Goal: Task Accomplishment & Management: Complete application form

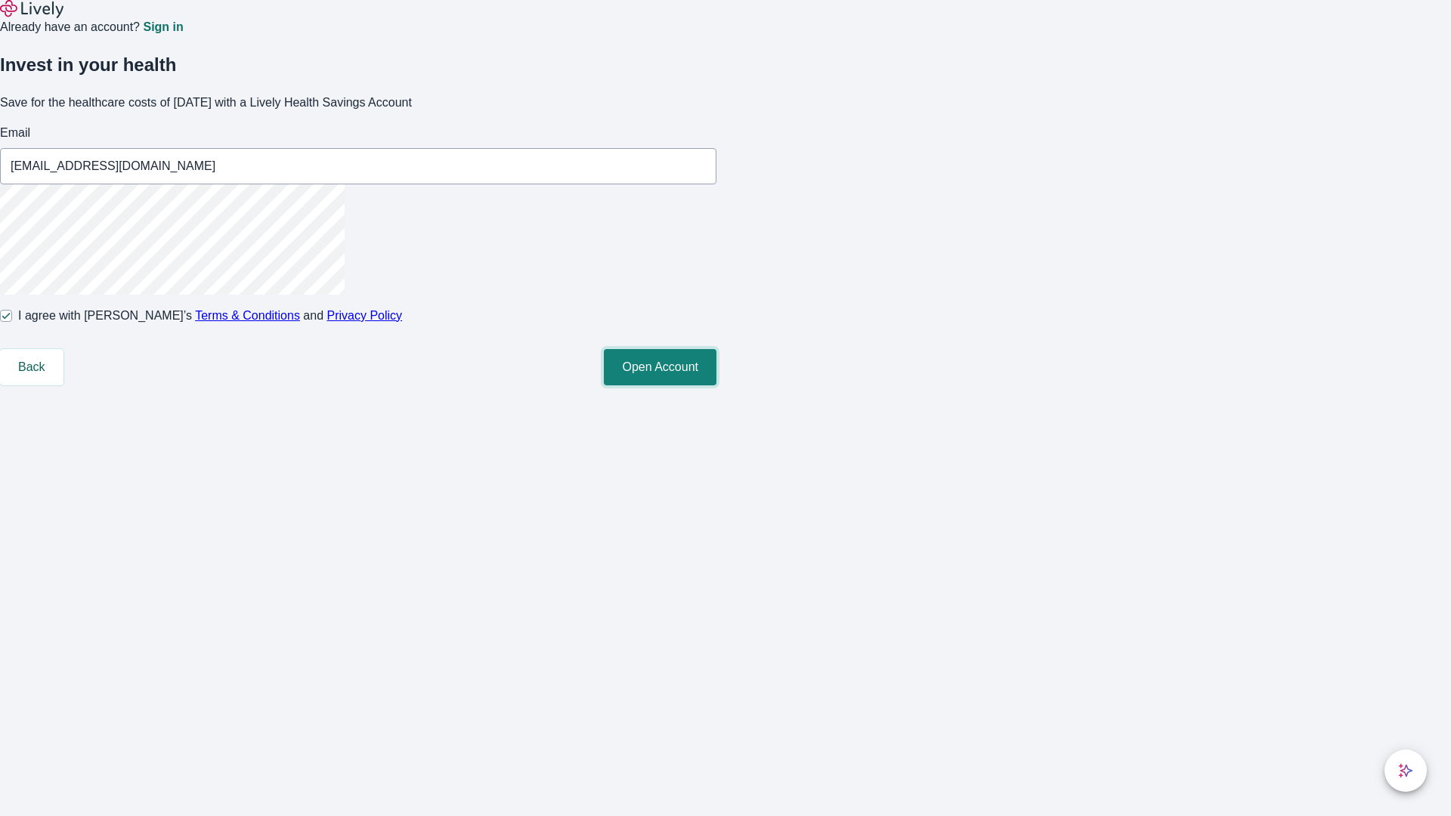
click at [717, 386] on button "Open Account" at bounding box center [660, 367] width 113 height 36
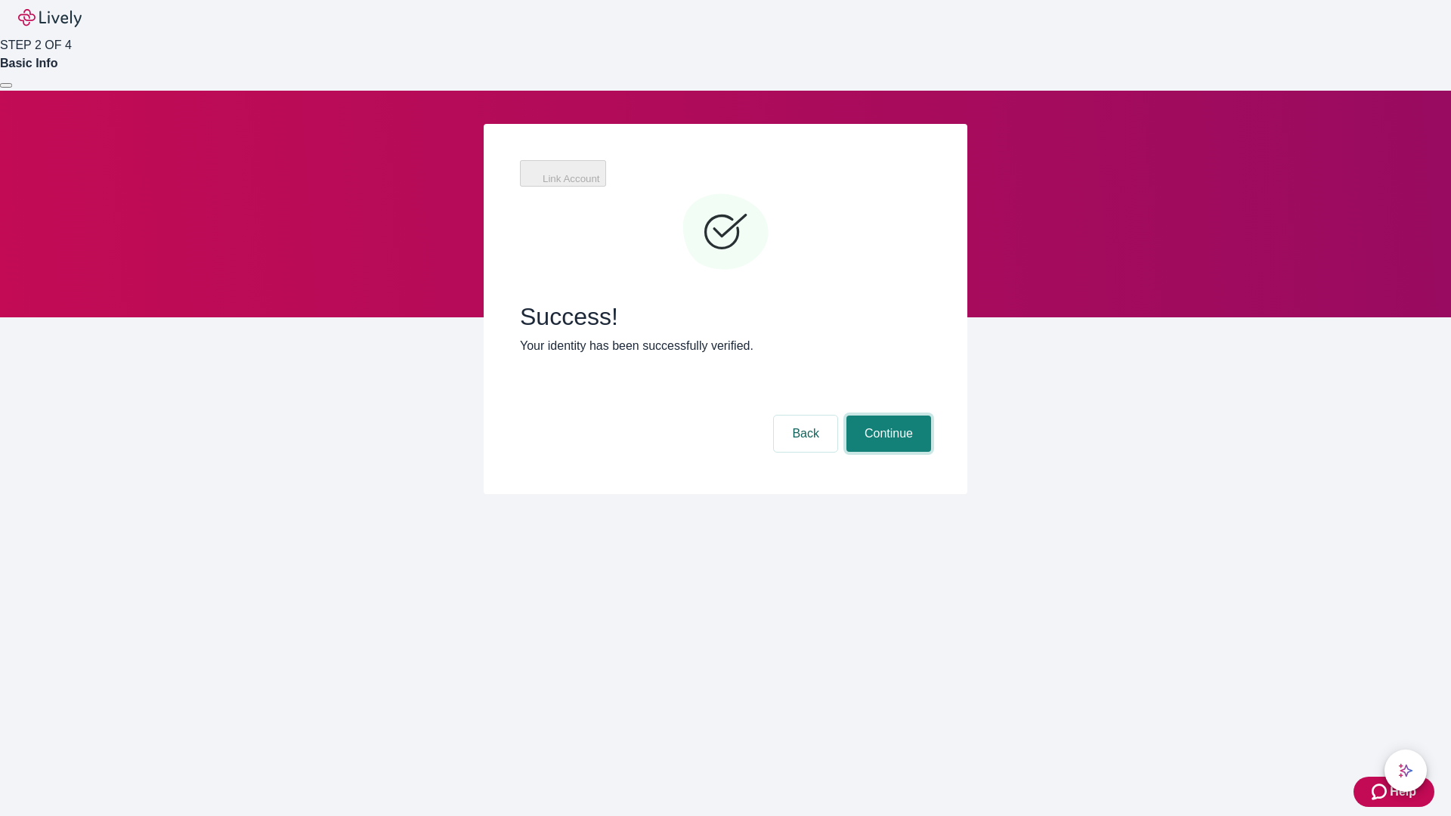
click at [887, 416] on button "Continue" at bounding box center [889, 434] width 85 height 36
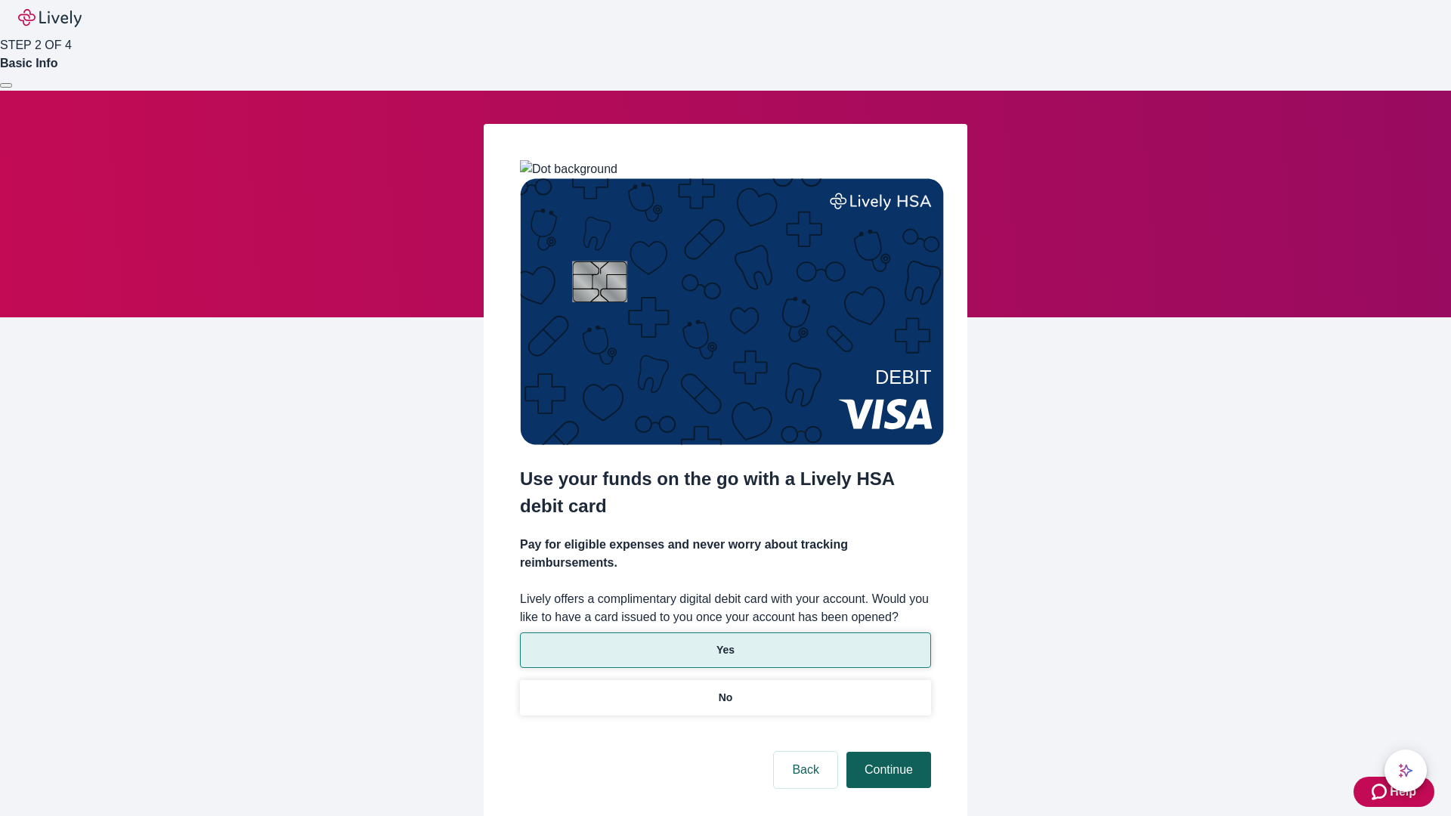
click at [725, 643] on p "Yes" at bounding box center [726, 651] width 18 height 16
click at [887, 752] on button "Continue" at bounding box center [889, 770] width 85 height 36
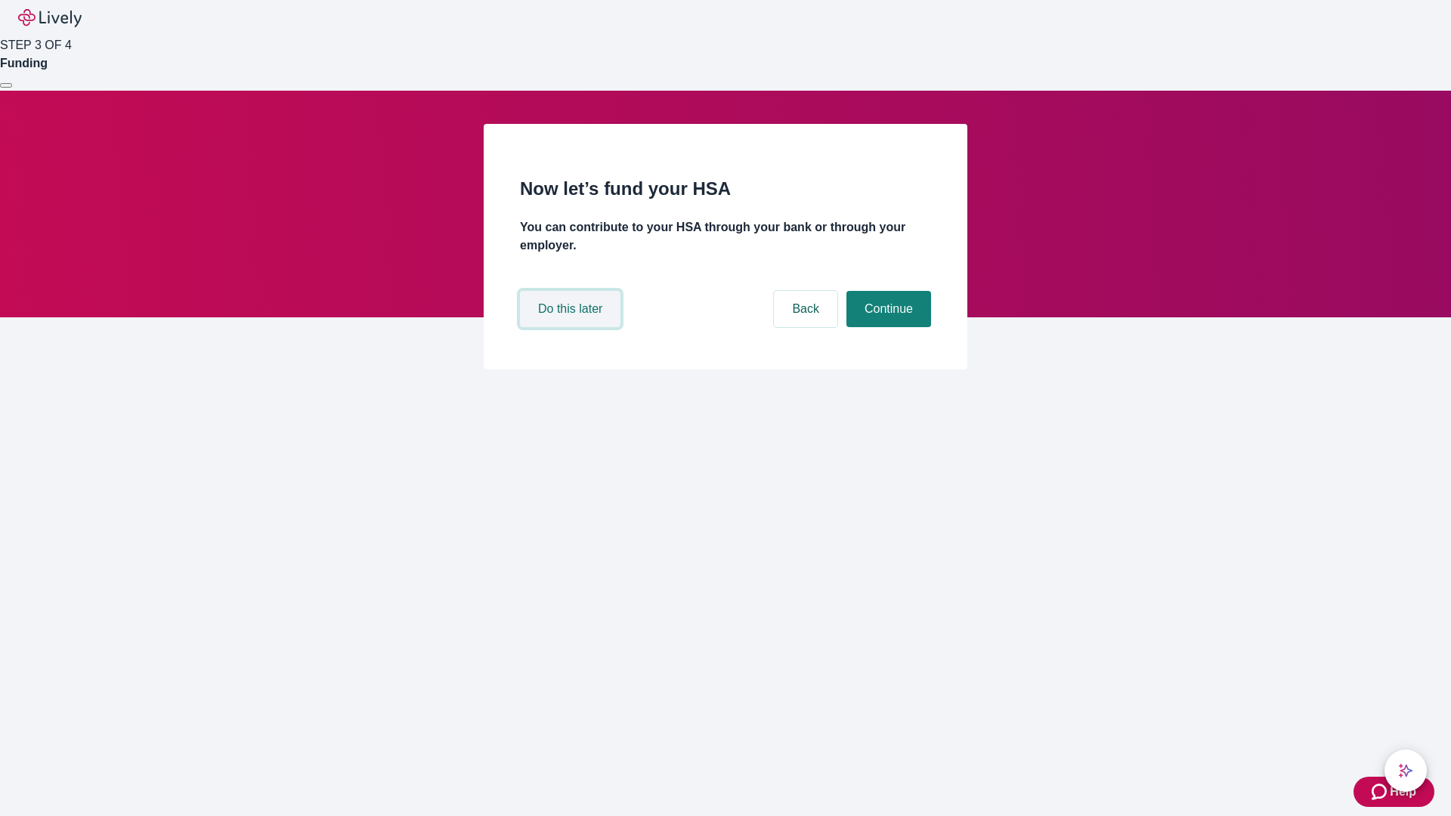
click at [572, 327] on button "Do this later" at bounding box center [570, 309] width 101 height 36
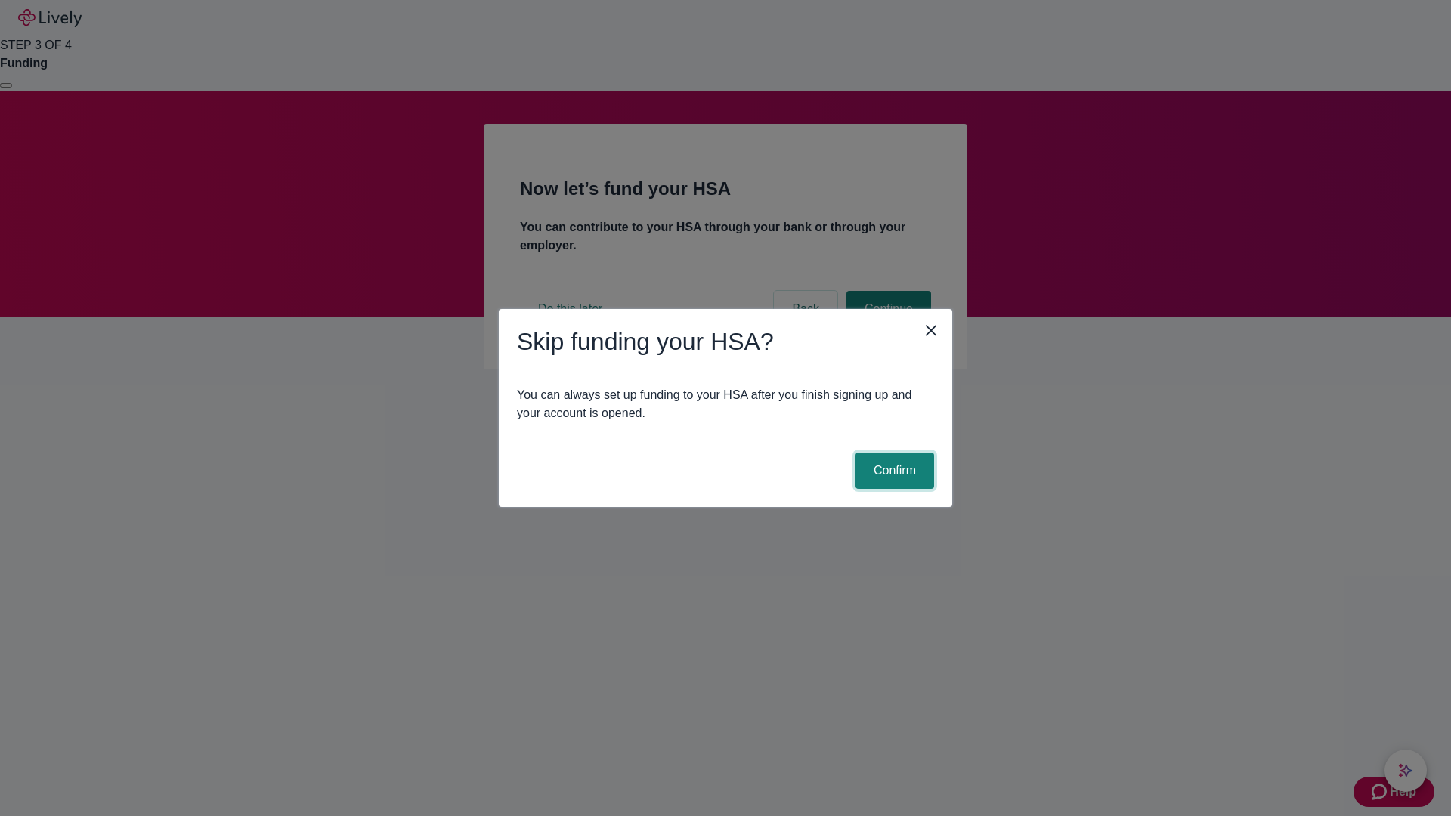
click at [893, 471] on button "Confirm" at bounding box center [895, 471] width 79 height 36
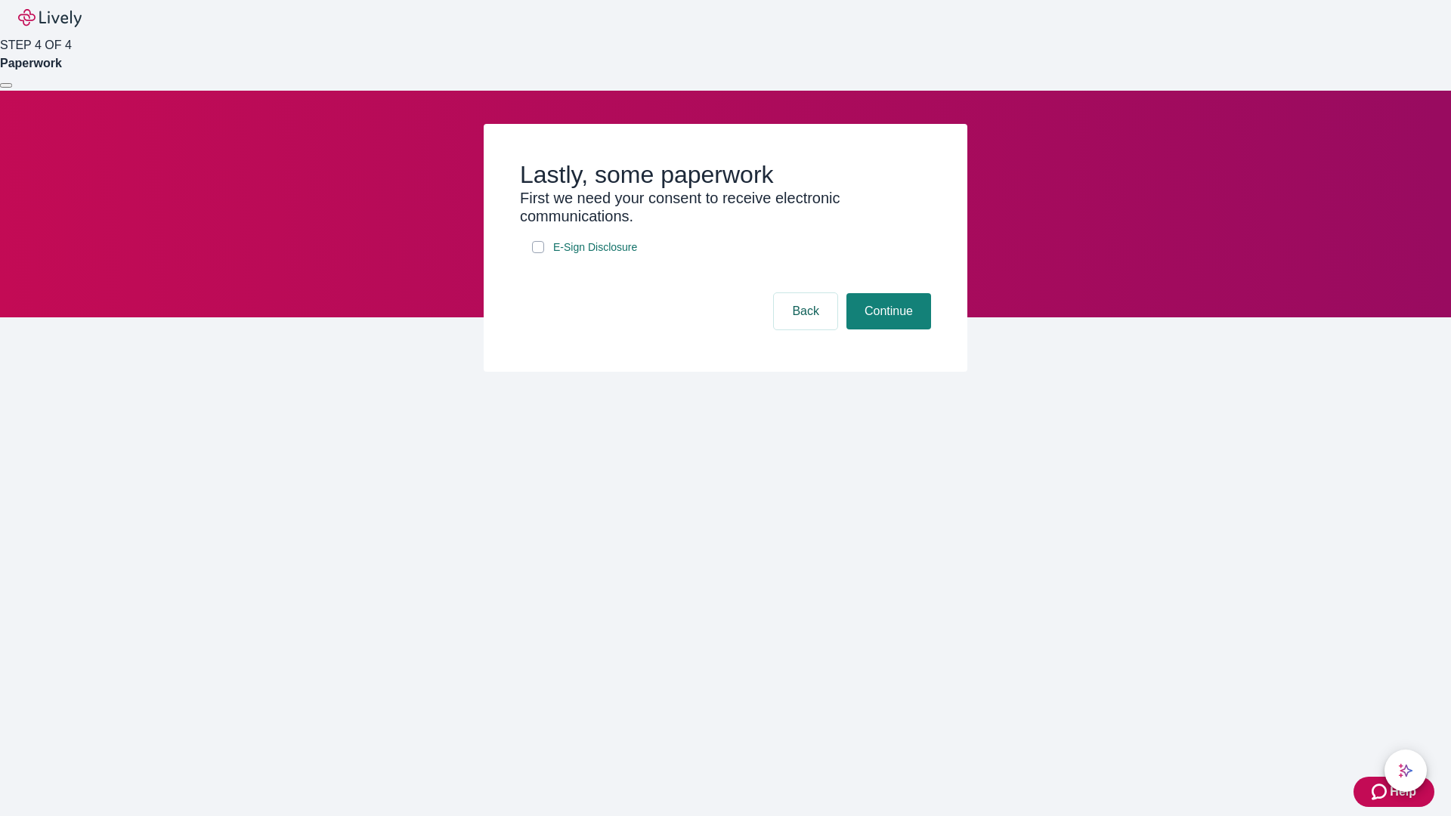
click at [538, 253] on input "E-Sign Disclosure" at bounding box center [538, 247] width 12 height 12
checkbox input "true"
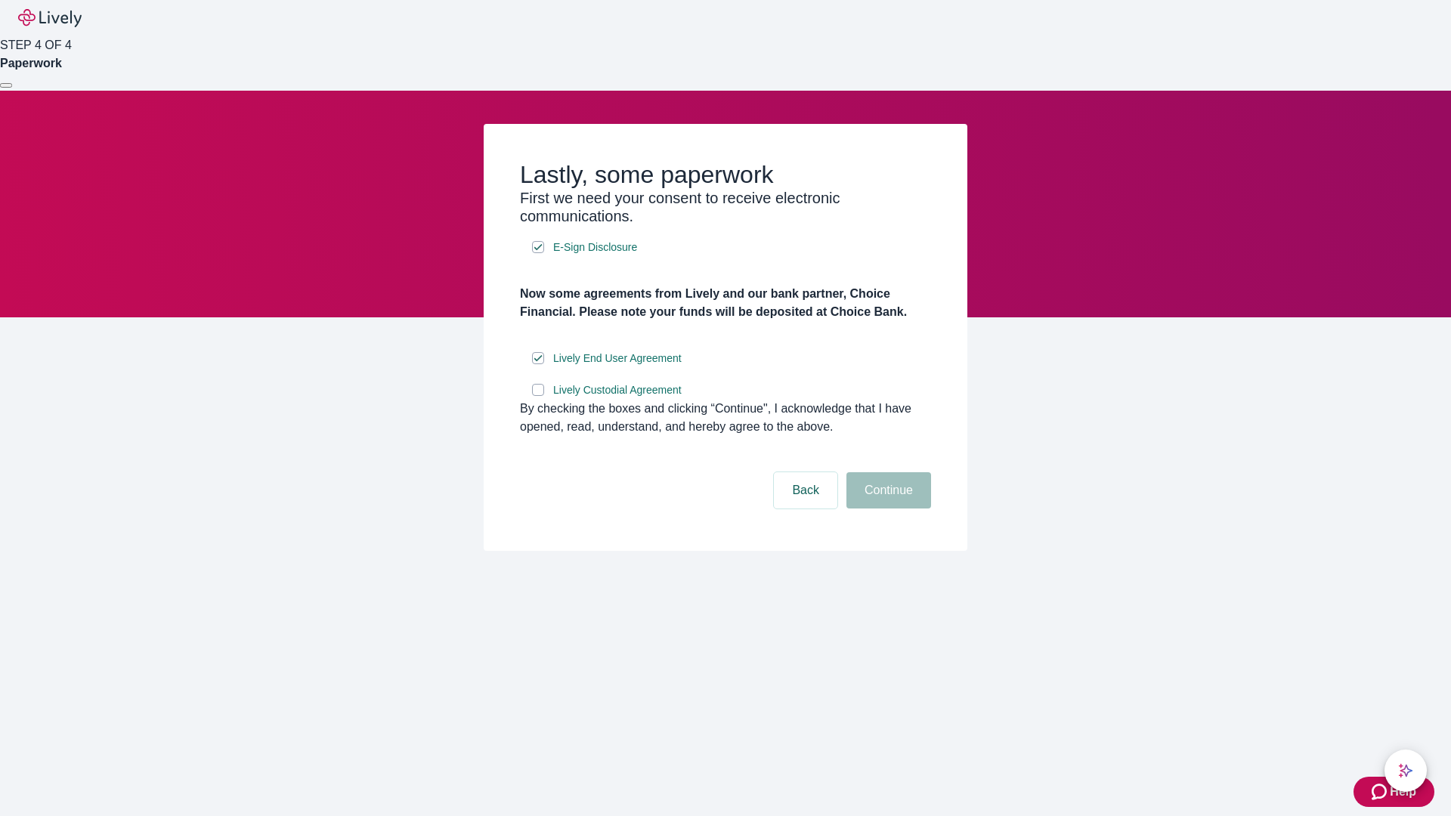
click at [538, 396] on input "Lively Custodial Agreement" at bounding box center [538, 390] width 12 height 12
checkbox input "true"
click at [887, 509] on button "Continue" at bounding box center [889, 490] width 85 height 36
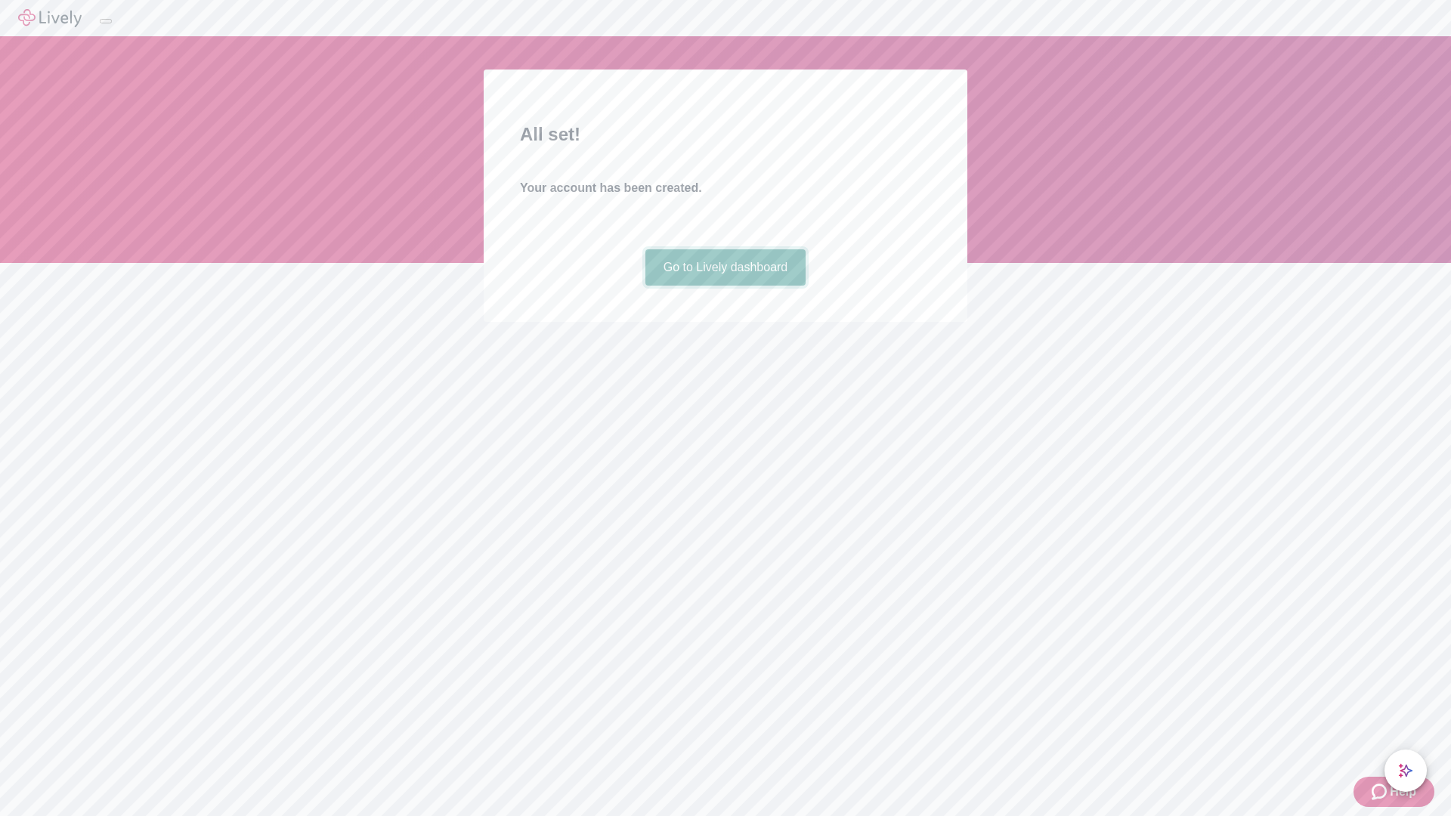
click at [725, 286] on link "Go to Lively dashboard" at bounding box center [726, 267] width 161 height 36
